Goal: Task Accomplishment & Management: Manage account settings

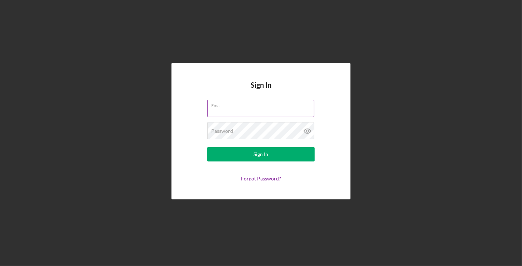
click at [245, 107] on div "Email" at bounding box center [260, 109] width 107 height 18
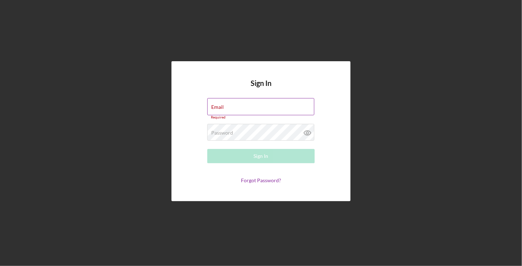
click at [245, 107] on input "Email" at bounding box center [260, 106] width 107 height 17
type input "[EMAIL_ADDRESS][DOMAIN_NAME]"
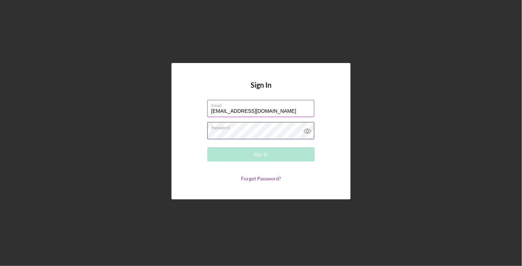
click at [260, 130] on div "Password Required" at bounding box center [260, 131] width 107 height 18
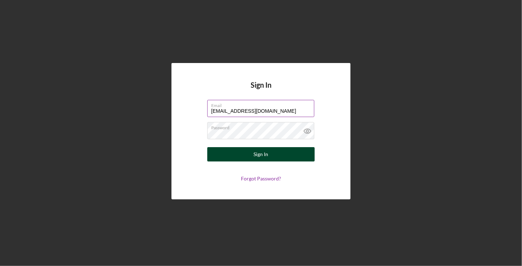
click at [251, 154] on button "Sign In" at bounding box center [260, 154] width 107 height 14
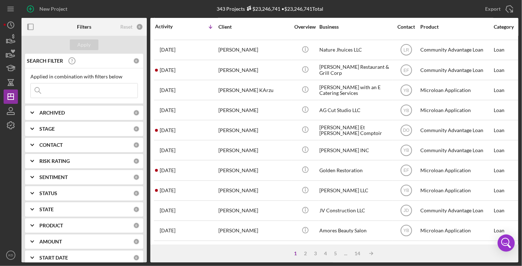
scroll to position [302, 0]
click at [304, 252] on div "2" at bounding box center [306, 254] width 10 height 6
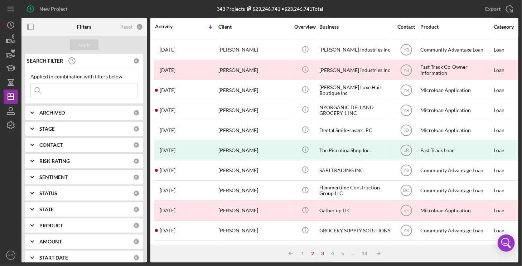
click at [322, 252] on div "3" at bounding box center [323, 254] width 10 height 6
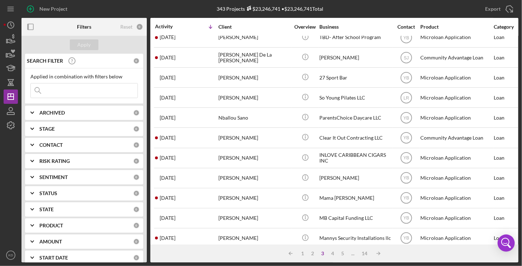
scroll to position [0, 0]
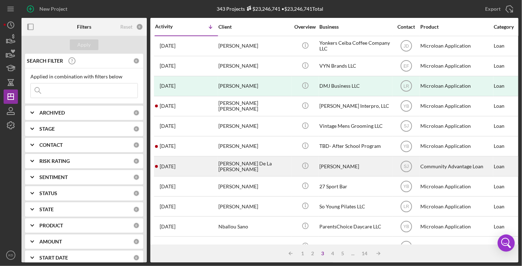
click at [248, 164] on div "[PERSON_NAME] De La [PERSON_NAME]" at bounding box center [254, 166] width 72 height 19
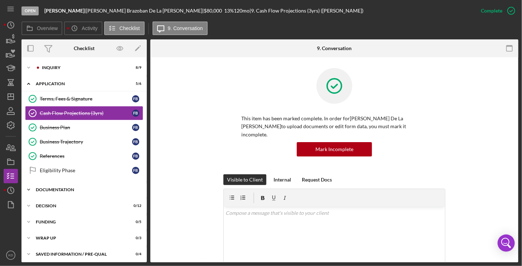
click at [28, 187] on icon "Icon/Expander" at bounding box center [28, 190] width 14 height 14
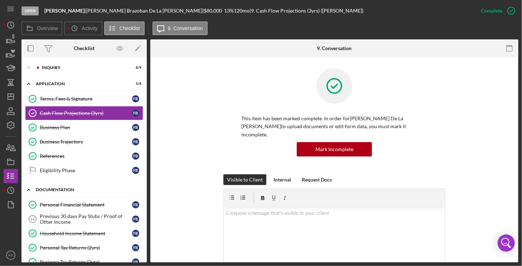
click at [28, 187] on icon "Icon/Expander" at bounding box center [28, 190] width 14 height 14
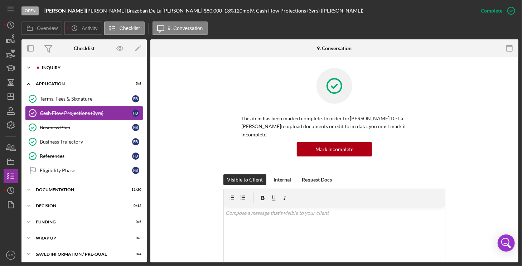
click at [28, 67] on icon "Icon/Expander" at bounding box center [28, 67] width 14 height 14
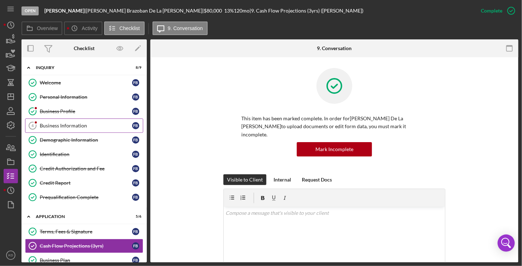
click at [70, 125] on div "Business Information" at bounding box center [86, 126] width 92 height 6
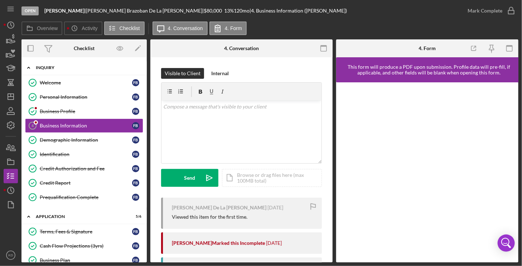
click at [29, 67] on polyline at bounding box center [29, 67] width 2 height 1
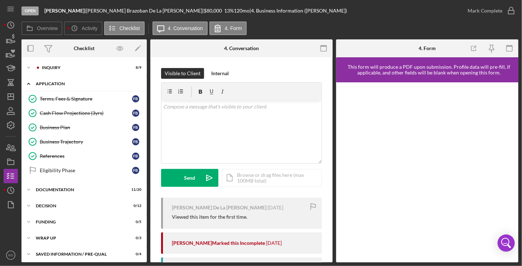
click at [28, 82] on icon "Icon/Expander" at bounding box center [28, 84] width 14 height 14
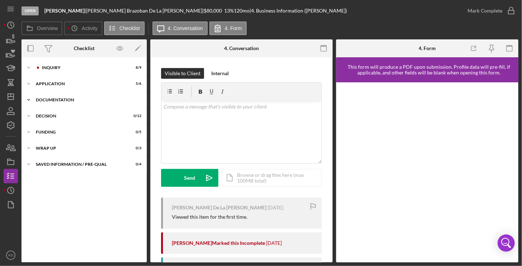
click at [28, 101] on icon "Icon/Expander" at bounding box center [28, 100] width 14 height 14
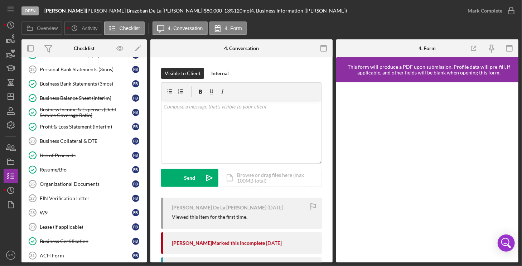
scroll to position [116, 0]
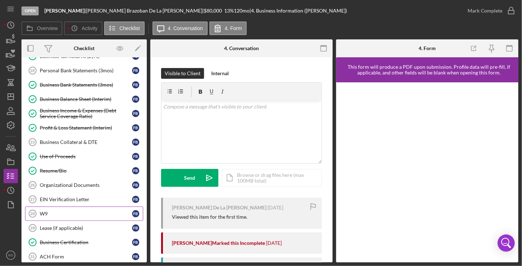
click at [40, 211] on div "W9" at bounding box center [86, 214] width 92 height 6
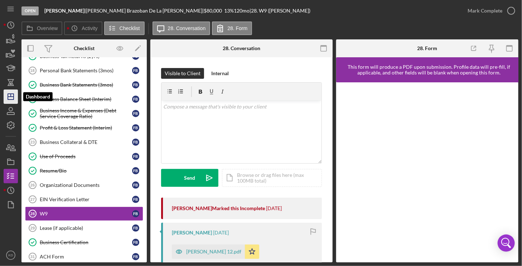
click at [11, 96] on icon "Icon/Dashboard" at bounding box center [11, 97] width 18 height 18
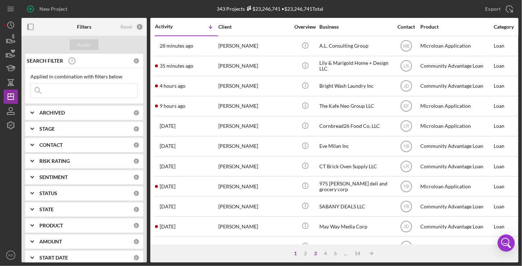
click at [313, 252] on div "3" at bounding box center [316, 254] width 10 height 6
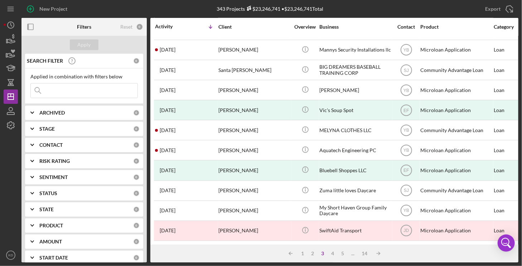
scroll to position [302, 0]
click at [332, 252] on div "4" at bounding box center [333, 254] width 10 height 6
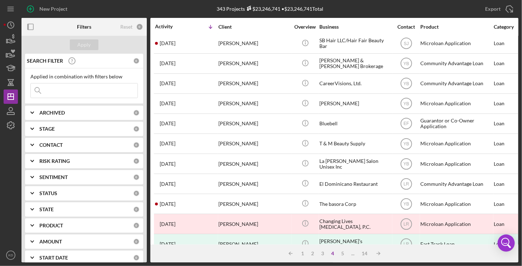
scroll to position [0, 0]
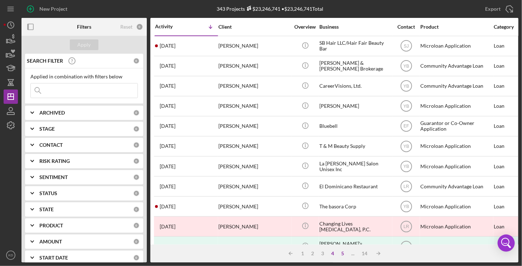
click at [344, 253] on div "5" at bounding box center [343, 254] width 10 height 6
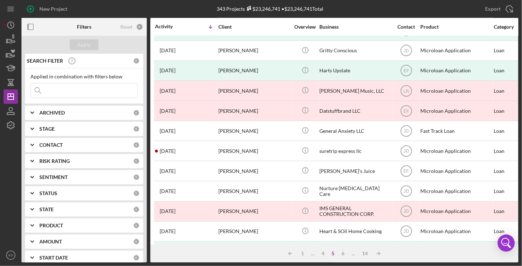
scroll to position [302, 0]
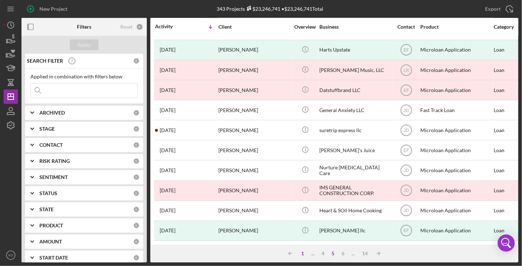
click at [303, 252] on div "1" at bounding box center [302, 254] width 10 height 6
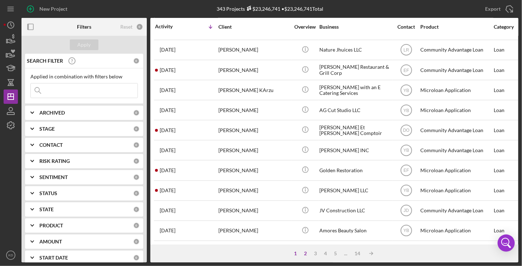
click at [303, 251] on div "2" at bounding box center [306, 254] width 10 height 6
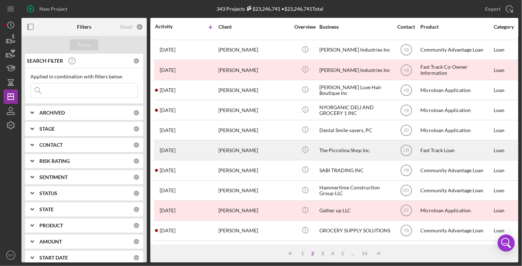
click at [248, 144] on div "[PERSON_NAME]" at bounding box center [254, 150] width 72 height 19
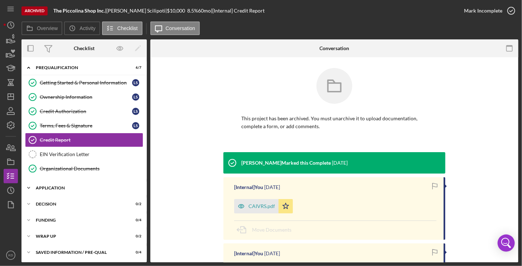
click at [28, 186] on icon "Icon/Expander" at bounding box center [28, 188] width 14 height 14
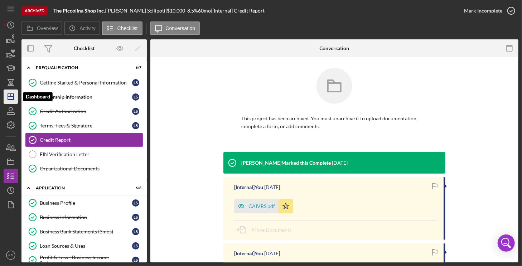
click at [14, 94] on icon "Icon/Dashboard" at bounding box center [11, 97] width 18 height 18
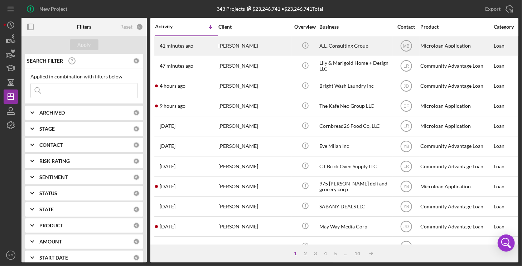
click at [338, 46] on div "A.L. Consulting Group" at bounding box center [355, 46] width 72 height 19
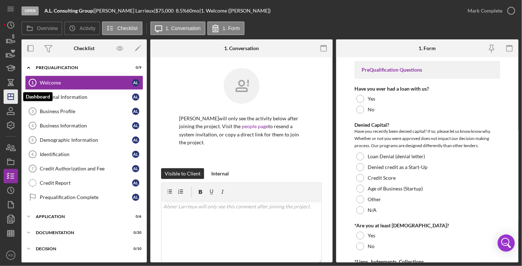
click at [13, 99] on polygon "button" at bounding box center [11, 97] width 6 height 6
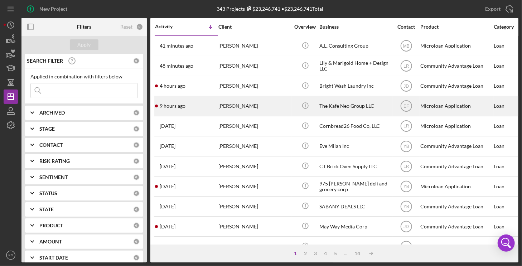
click at [273, 106] on div "[PERSON_NAME]" at bounding box center [254, 106] width 72 height 19
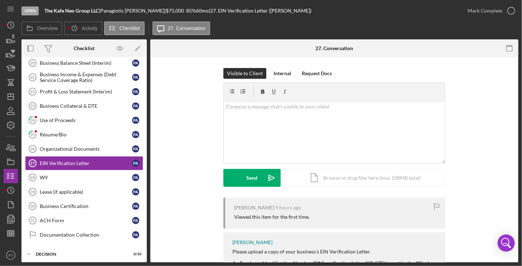
scroll to position [153, 0]
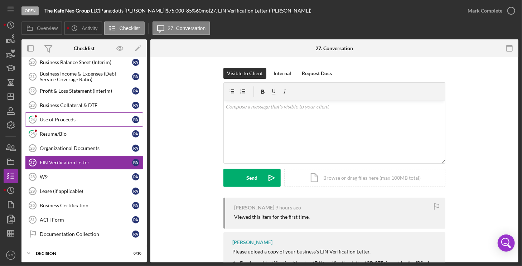
click at [76, 117] on div "Use of Proceeds" at bounding box center [86, 120] width 92 height 6
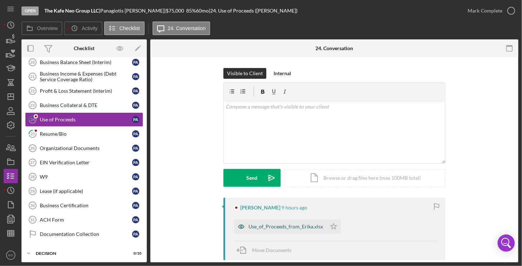
click at [279, 227] on div "Use_of_Proceeds_from_Erika.xlsx" at bounding box center [285, 227] width 74 height 6
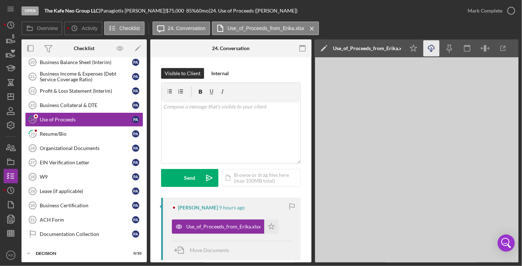
click at [431, 47] on icon "Icon/Download" at bounding box center [431, 48] width 16 height 16
click at [58, 132] on div "Resume/Bio" at bounding box center [86, 134] width 92 height 6
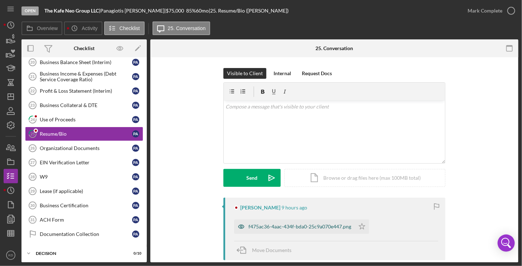
click at [300, 224] on div "f475ac36-4aac-434f-bda0-25c9a070e447.png" at bounding box center [299, 227] width 103 height 6
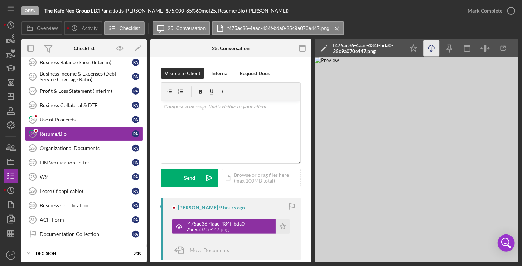
click at [431, 48] on icon "Icon/Download" at bounding box center [431, 48] width 16 height 16
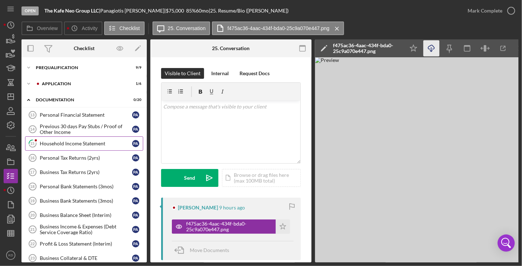
click at [88, 143] on div "Household Income Statement" at bounding box center [86, 144] width 92 height 6
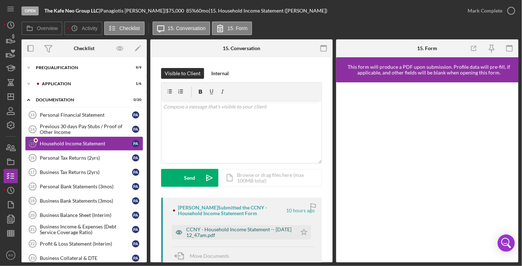
click at [252, 232] on div "CCNY - Household Income Statement -- [DATE] 12_47am.pdf" at bounding box center [239, 232] width 107 height 11
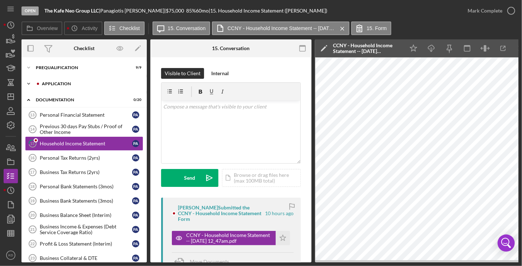
click at [28, 83] on icon "Icon/Expander" at bounding box center [28, 84] width 14 height 14
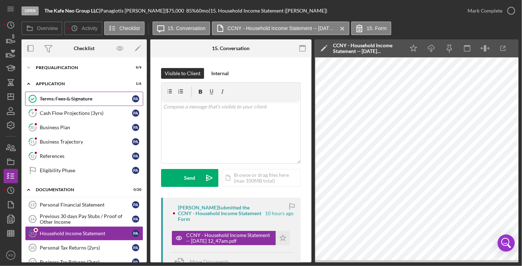
click at [50, 98] on div "Terms, Fees & Signature" at bounding box center [86, 99] width 92 height 6
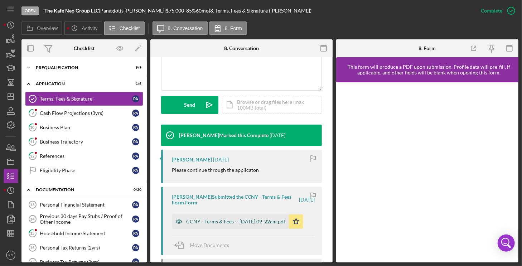
click at [235, 221] on div "CCNY - Terms & Fees -- [DATE] 09_22am.pdf" at bounding box center [235, 222] width 99 height 6
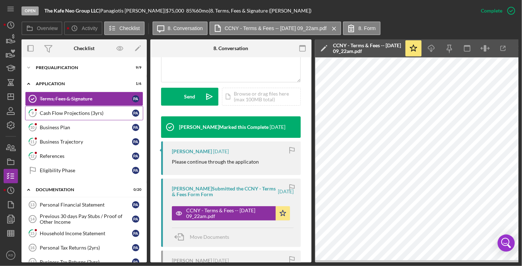
click at [78, 114] on div "Cash Flow Projections (3yrs)" at bounding box center [86, 113] width 92 height 6
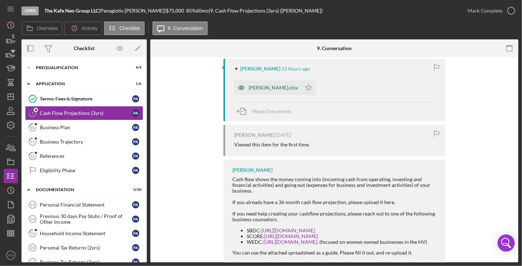
click at [262, 90] on div "[PERSON_NAME].xlsx" at bounding box center [272, 88] width 49 height 6
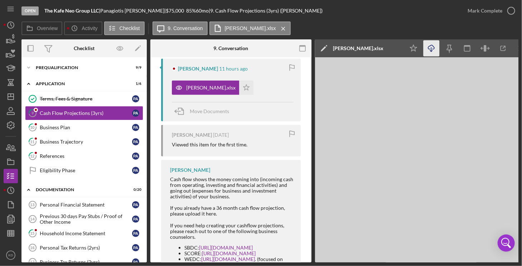
click at [430, 48] on icon "Icon/Download" at bounding box center [431, 48] width 16 height 16
click at [54, 128] on div "Business Plan" at bounding box center [86, 128] width 92 height 6
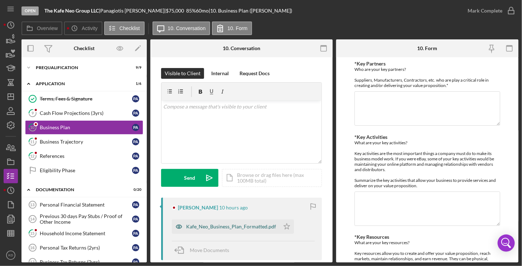
click at [258, 225] on div "Kafe_Neo_Business_Plan_Formatted.pdf" at bounding box center [231, 227] width 90 height 6
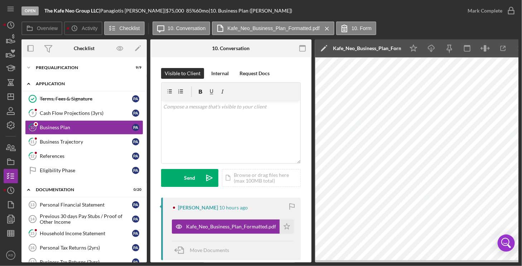
click at [28, 83] on polyline at bounding box center [29, 83] width 2 height 1
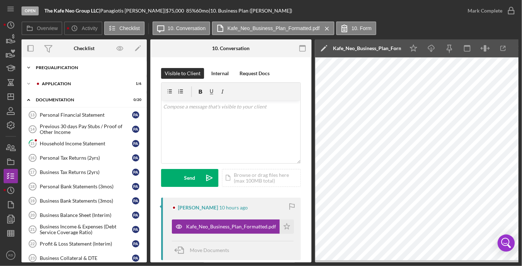
click at [29, 67] on icon "Icon/Expander" at bounding box center [28, 67] width 14 height 14
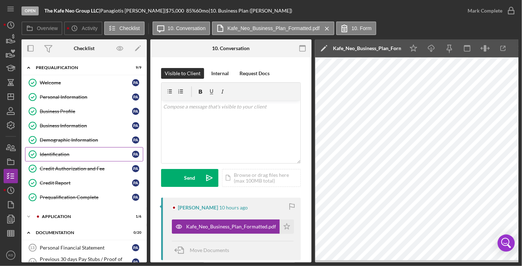
click at [52, 154] on div "Identification" at bounding box center [86, 154] width 92 height 6
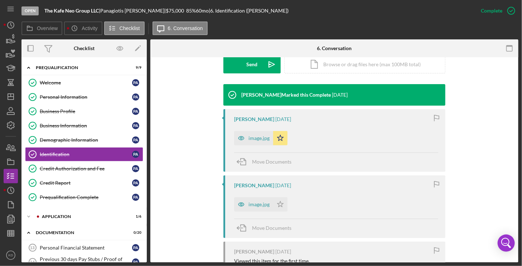
scroll to position [212, 0]
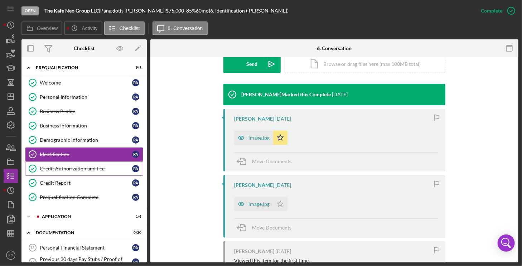
click at [73, 167] on div "Credit Authorization and Fee" at bounding box center [86, 169] width 92 height 6
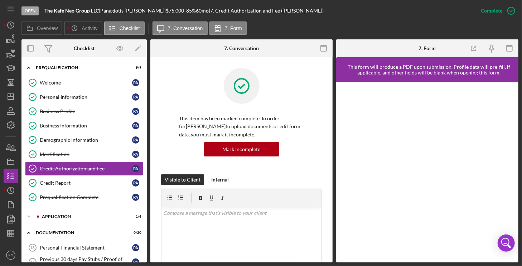
scroll to position [179, 0]
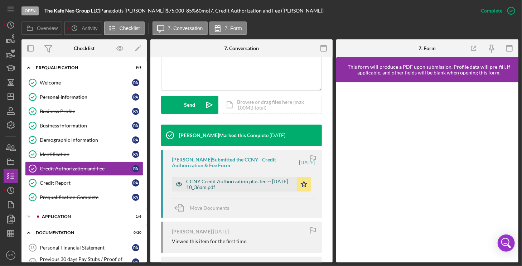
click at [209, 183] on div "CCNY Credit Authorization plus fee -- [DATE] 10_36am.pdf" at bounding box center [239, 184] width 107 height 11
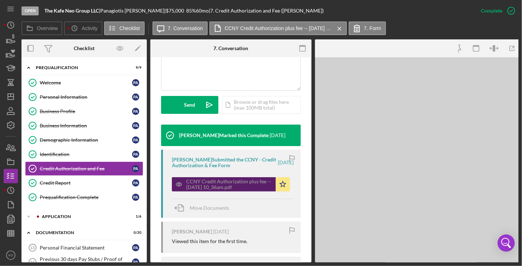
scroll to position [188, 0]
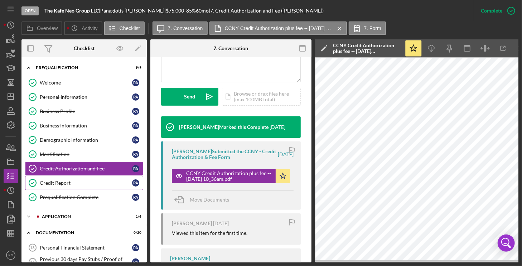
click at [57, 181] on div "Credit Report" at bounding box center [86, 183] width 92 height 6
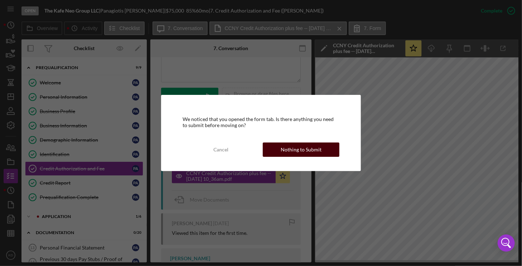
click at [293, 150] on div "Nothing to Submit" at bounding box center [301, 149] width 41 height 14
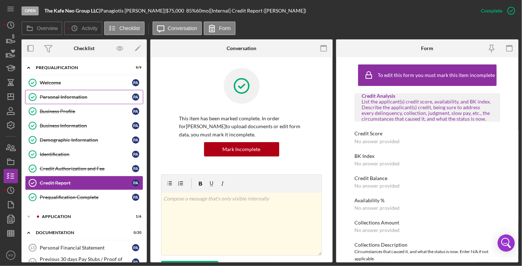
click at [52, 97] on div "Personal Information" at bounding box center [86, 97] width 92 height 6
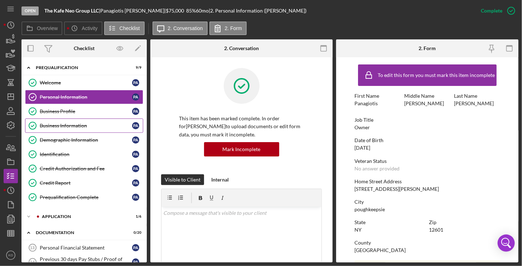
click at [55, 125] on div "Business Information" at bounding box center [86, 126] width 92 height 6
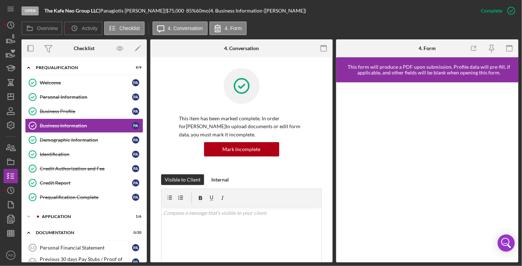
scroll to position [179, 0]
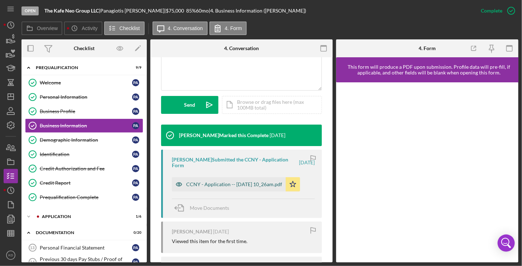
click at [251, 183] on div "CCNY - Application -- [DATE] 10_26am.pdf" at bounding box center [234, 184] width 96 height 6
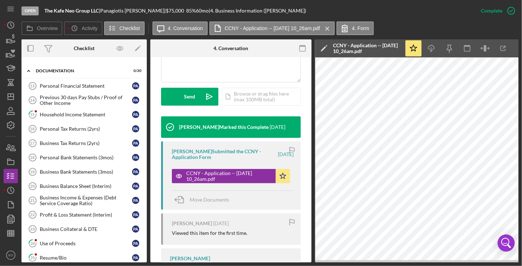
scroll to position [112, 0]
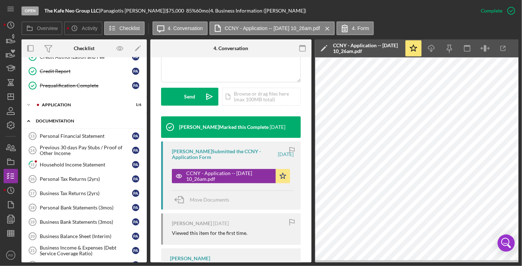
click at [29, 120] on polyline at bounding box center [29, 120] width 2 height 1
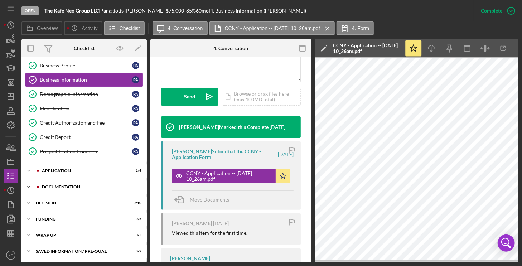
scroll to position [46, 0]
click at [30, 184] on icon "Icon/Expander" at bounding box center [28, 187] width 14 height 14
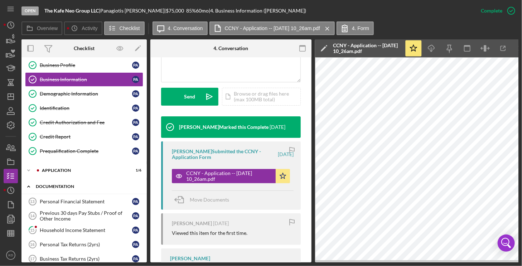
scroll to position [112, 0]
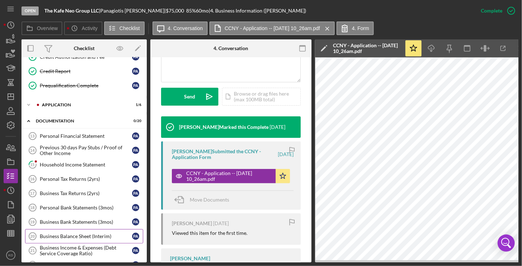
drag, startPoint x: 145, startPoint y: 125, endPoint x: 128, endPoint y: 230, distance: 106.9
click at [128, 230] on div "Icon/Expander Documentation 0 / 20 Personal Financial Statement 13 Personal Fin…" at bounding box center [83, 266] width 125 height 305
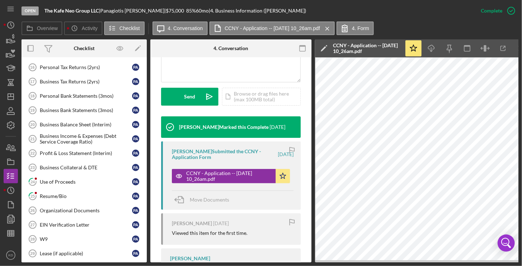
scroll to position [0, 0]
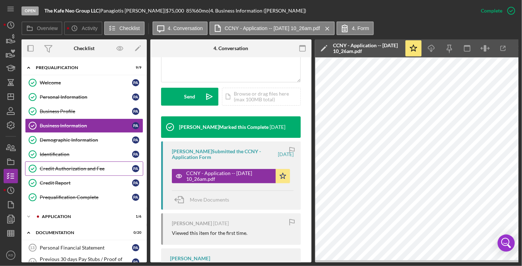
click at [62, 166] on div "Credit Authorization and Fee" at bounding box center [86, 169] width 92 height 6
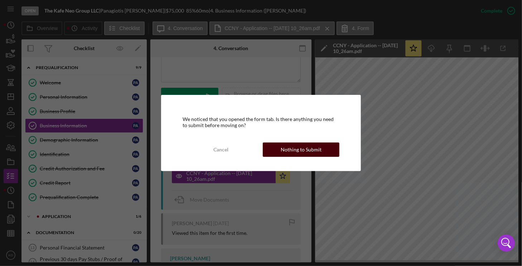
click at [306, 149] on div "Nothing to Submit" at bounding box center [301, 149] width 41 height 14
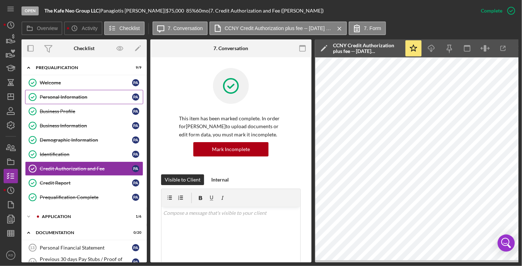
click at [74, 96] on div "Personal Information" at bounding box center [86, 97] width 92 height 6
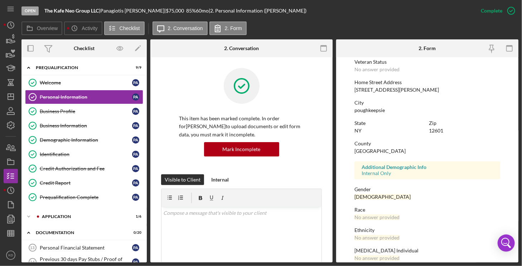
scroll to position [120, 0]
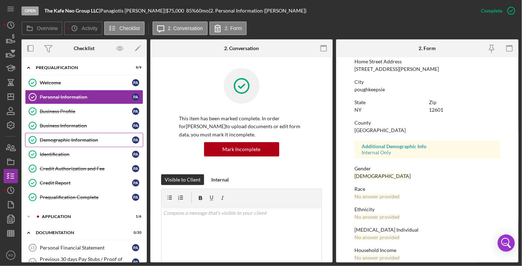
click at [54, 140] on div "Demographic Information" at bounding box center [86, 140] width 92 height 6
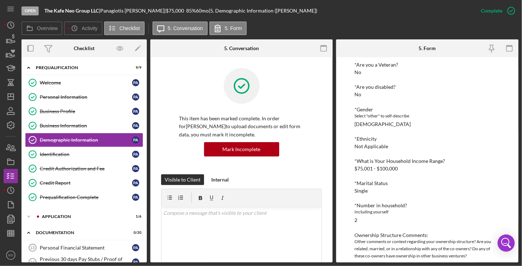
scroll to position [82, 0]
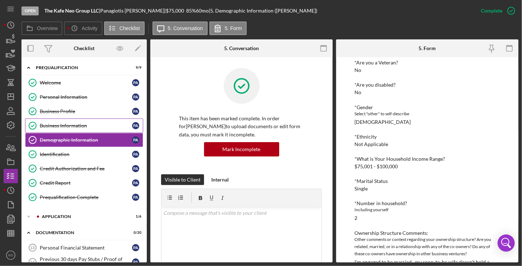
click at [49, 123] on div "Business Information" at bounding box center [86, 126] width 92 height 6
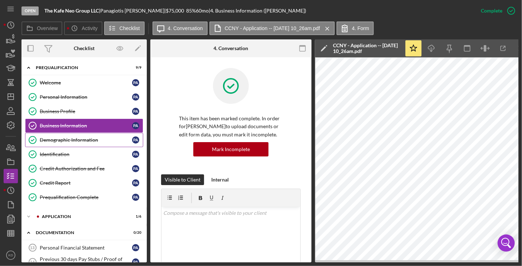
click at [55, 138] on div "Demographic Information" at bounding box center [86, 140] width 92 height 6
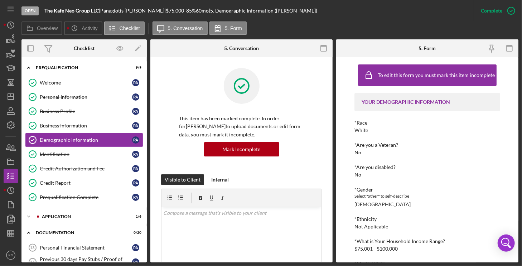
scroll to position [101, 0]
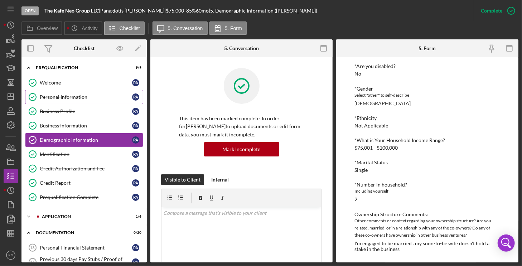
click at [52, 96] on div "Personal Information" at bounding box center [86, 97] width 92 height 6
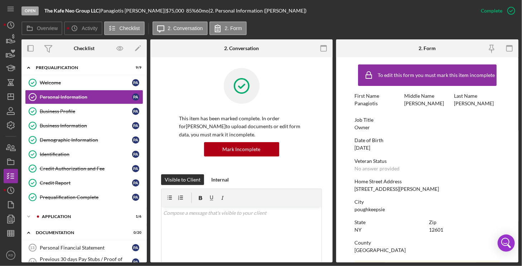
scroll to position [129, 0]
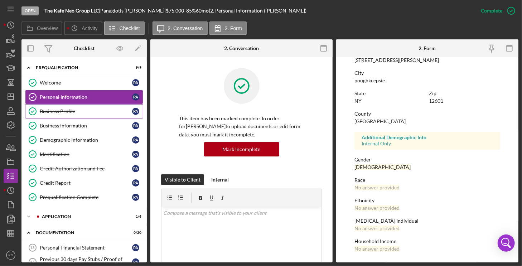
click at [73, 111] on div "Business Profile" at bounding box center [86, 111] width 92 height 6
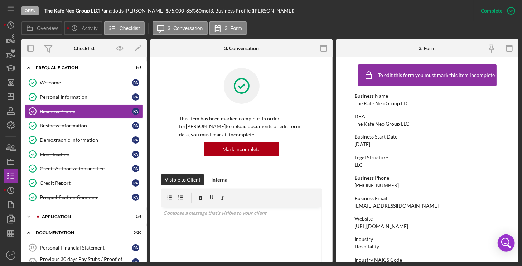
drag, startPoint x: 445, startPoint y: 204, endPoint x: 355, endPoint y: 207, distance: 90.2
click at [355, 207] on div "Business Email [EMAIL_ADDRESS][DOMAIN_NAME]" at bounding box center [427, 201] width 146 height 13
copy div "[EMAIL_ADDRESS][DOMAIN_NAME]"
click at [28, 66] on icon "Icon/Expander" at bounding box center [28, 67] width 14 height 14
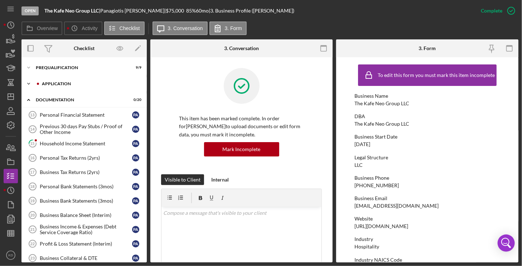
click at [27, 82] on icon "Icon/Expander" at bounding box center [28, 84] width 14 height 14
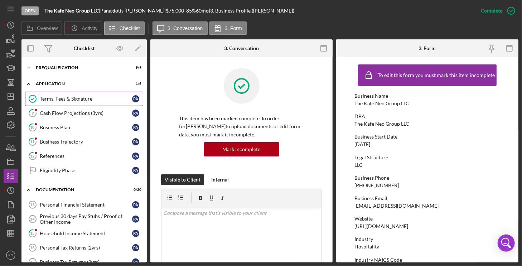
click at [56, 99] on div "Terms, Fees & Signature" at bounding box center [86, 99] width 92 height 6
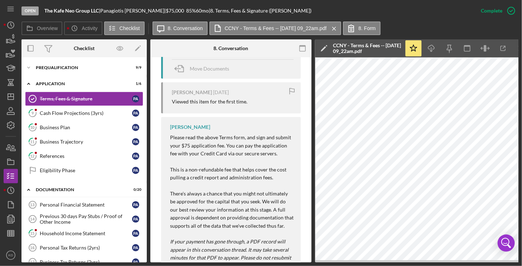
scroll to position [178, 0]
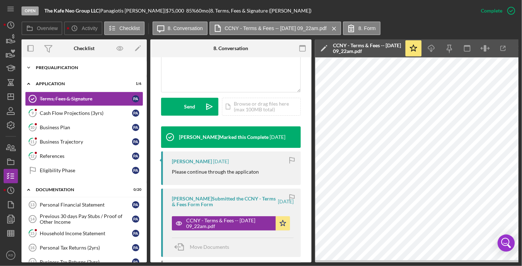
click at [29, 67] on icon "Icon/Expander" at bounding box center [28, 67] width 14 height 14
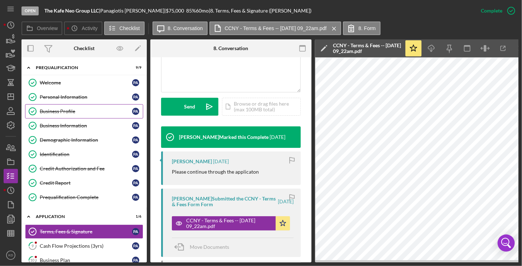
click at [52, 112] on div "Business Profile" at bounding box center [86, 111] width 92 height 6
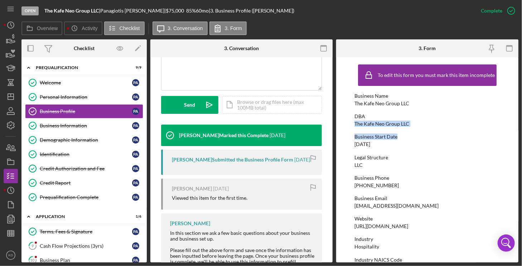
drag, startPoint x: 517, startPoint y: 117, endPoint x: 515, endPoint y: 132, distance: 14.4
click at [515, 133] on form "To edit this form you must mark this item incomplete Business Name The Kafe Neo…" at bounding box center [427, 159] width 182 height 205
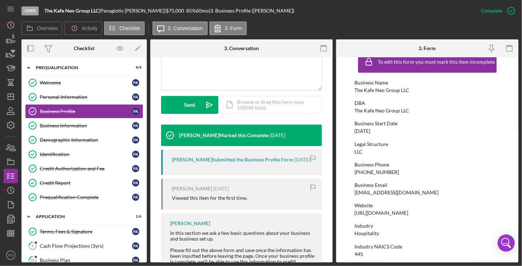
click at [455, 146] on div "Legal Structure" at bounding box center [427, 144] width 146 height 6
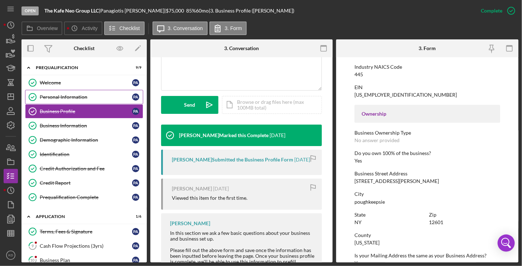
click at [71, 96] on div "Personal Information" at bounding box center [86, 97] width 92 height 6
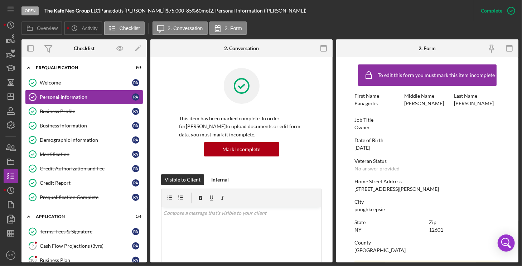
scroll to position [179, 0]
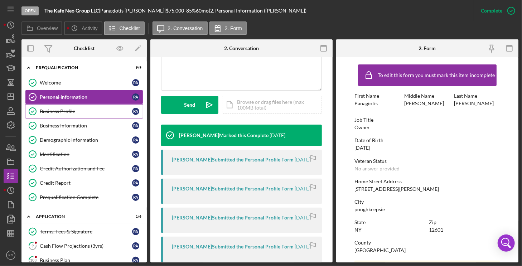
click at [50, 108] on div "Business Profile" at bounding box center [86, 111] width 92 height 6
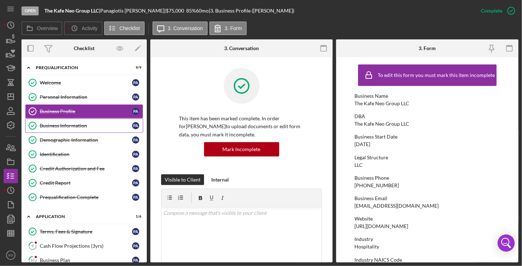
click at [74, 125] on div "Business Information" at bounding box center [86, 126] width 92 height 6
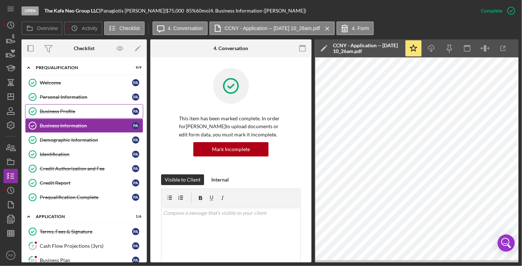
click at [63, 110] on div "Business Profile" at bounding box center [86, 111] width 92 height 6
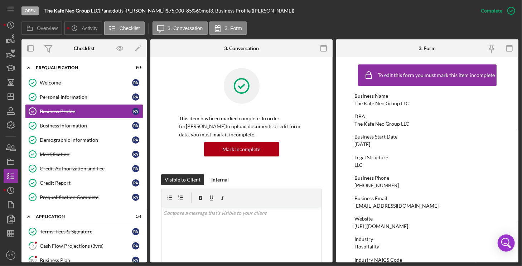
drag, startPoint x: 445, startPoint y: 203, endPoint x: 399, endPoint y: 209, distance: 47.0
drag, startPoint x: 445, startPoint y: 203, endPoint x: 354, endPoint y: 206, distance: 90.9
click at [354, 206] on div "Business Email [EMAIL_ADDRESS][DOMAIN_NAME]" at bounding box center [427, 201] width 146 height 13
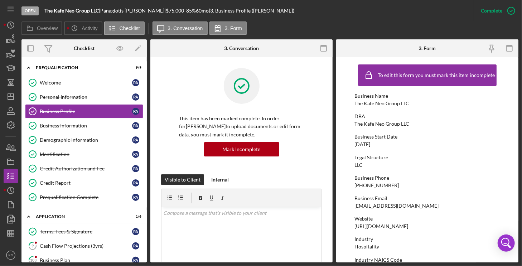
copy div "[EMAIL_ADDRESS][DOMAIN_NAME]"
click at [79, 93] on link "Personal Information Personal Information P A" at bounding box center [84, 97] width 118 height 14
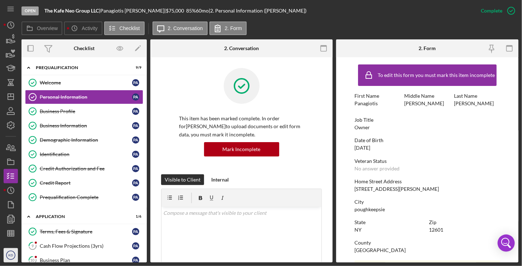
click at [13, 257] on text "KD" at bounding box center [10, 255] width 5 height 4
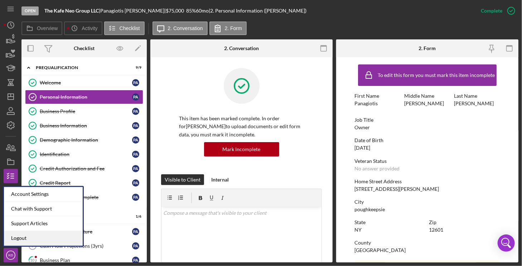
click at [15, 236] on link "Logout" at bounding box center [43, 238] width 79 height 15
